Goal: Information Seeking & Learning: Check status

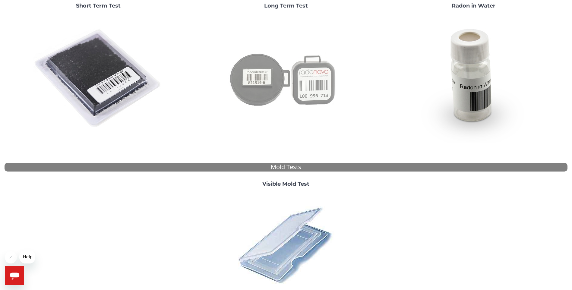
scroll to position [151, 0]
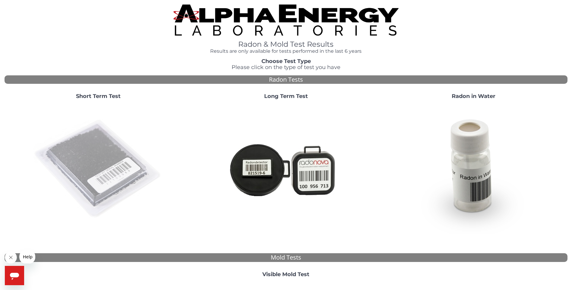
click at [79, 153] on img at bounding box center [98, 169] width 130 height 130
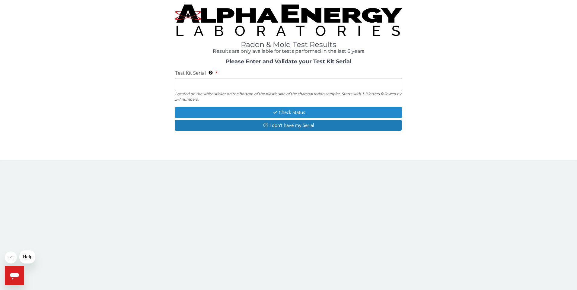
click at [292, 113] on button "Check Status" at bounding box center [288, 112] width 227 height 11
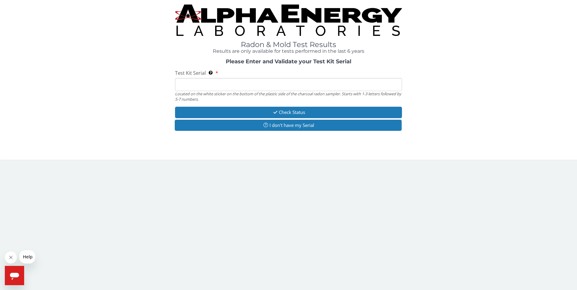
click at [204, 83] on input "Test Kit Serial Located on the white sticker on the bottom of the plastic side …" at bounding box center [288, 84] width 227 height 13
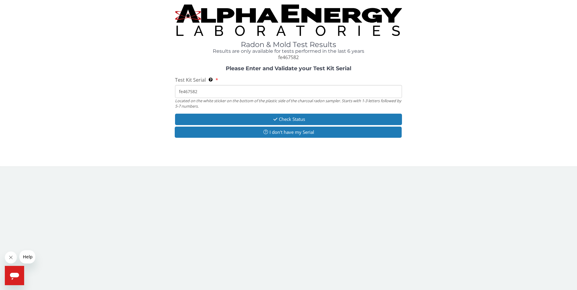
type input "fe467582"
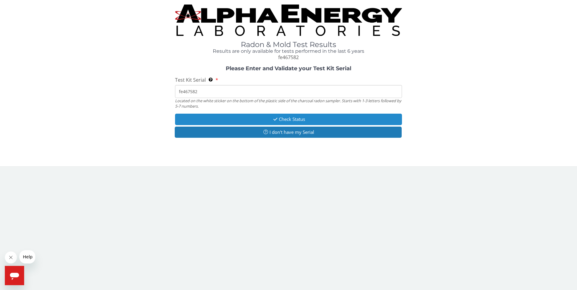
click at [245, 118] on button "Check Status" at bounding box center [288, 119] width 227 height 11
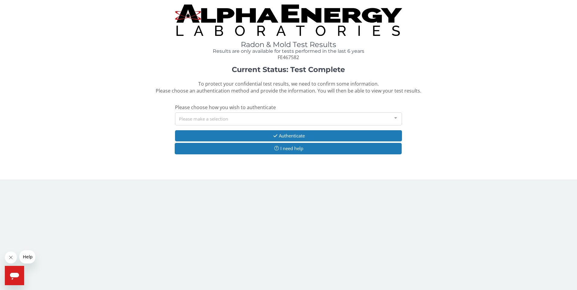
click at [246, 118] on div "Please make a selection" at bounding box center [288, 119] width 227 height 13
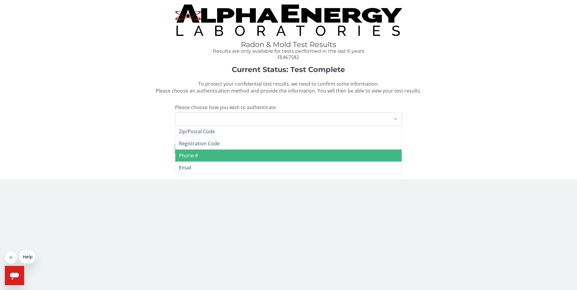
click at [215, 157] on span "Phone #" at bounding box center [288, 156] width 227 height 12
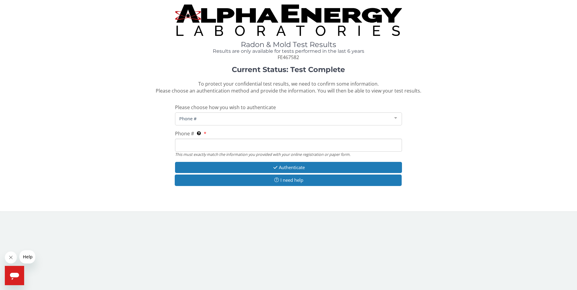
click at [206, 119] on span "Phone #" at bounding box center [284, 118] width 212 height 7
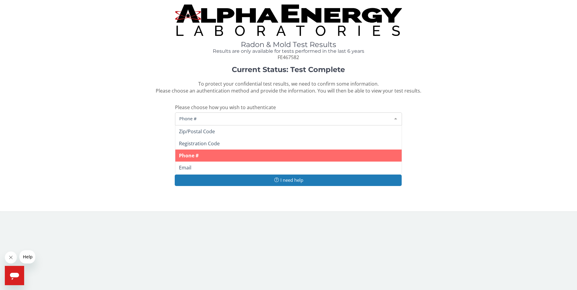
click at [205, 120] on span "Phone #" at bounding box center [284, 118] width 212 height 7
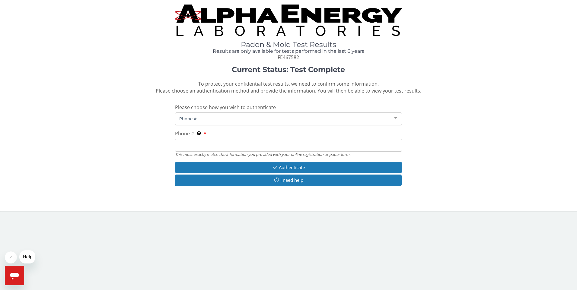
click at [204, 145] on input "Phone # This must exactly match the information you provided with your online r…" at bounding box center [288, 145] width 227 height 13
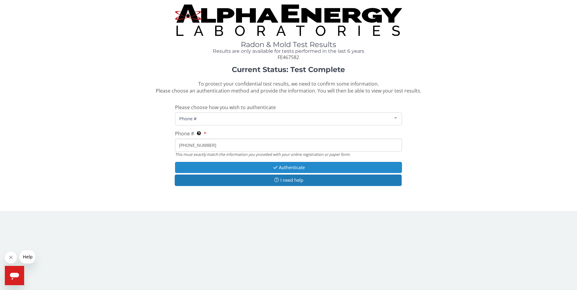
type input "410 456 9928"
click at [245, 164] on button "Authenticate" at bounding box center [288, 167] width 227 height 11
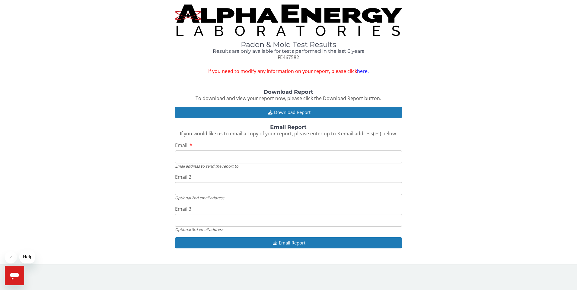
click at [215, 158] on input "Email" at bounding box center [288, 157] width 227 height 13
type input "strobelsoffice@yahoo.com"
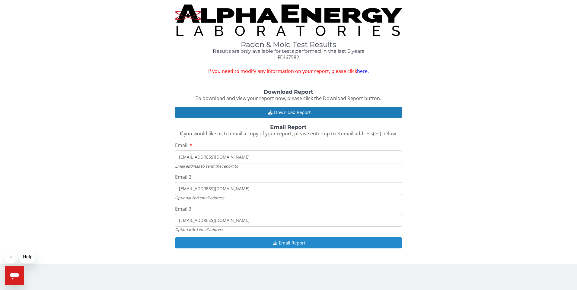
click at [284, 243] on button "Email Report" at bounding box center [288, 242] width 227 height 11
